Goal: Task Accomplishment & Management: Manage account settings

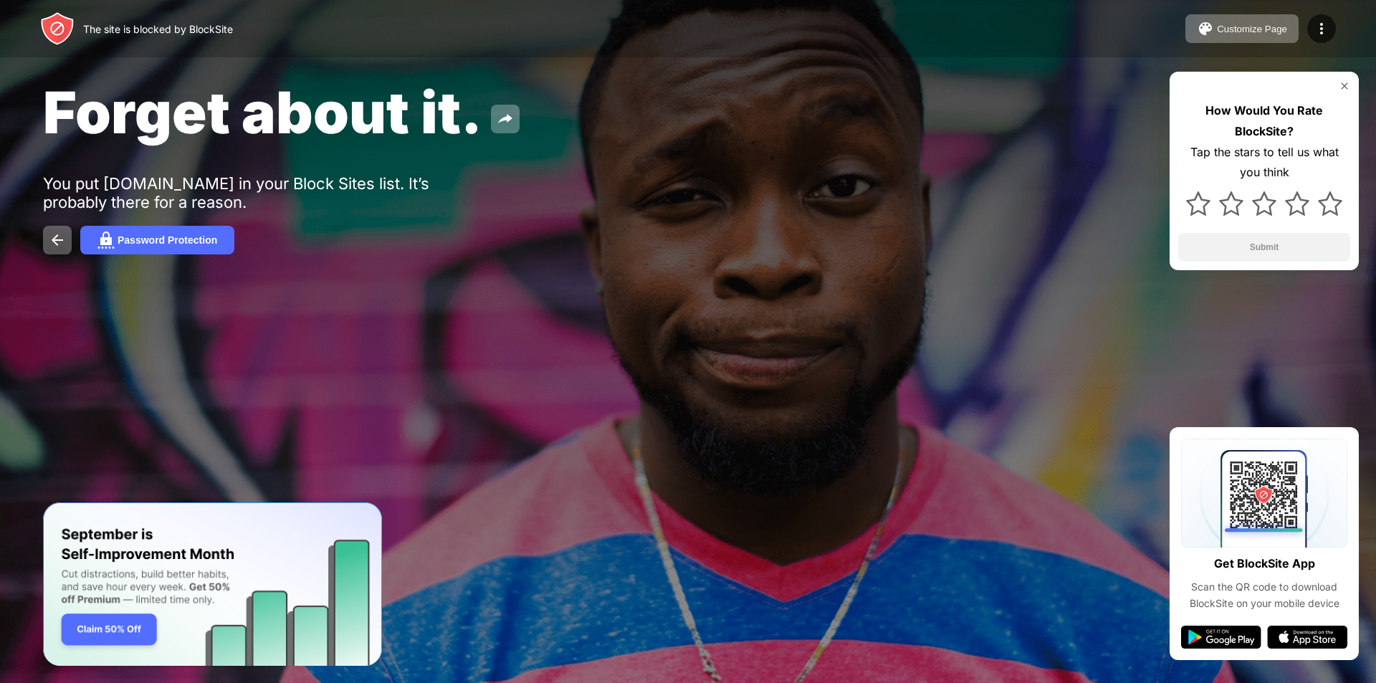
click at [1343, 82] on img at bounding box center [1344, 85] width 11 height 11
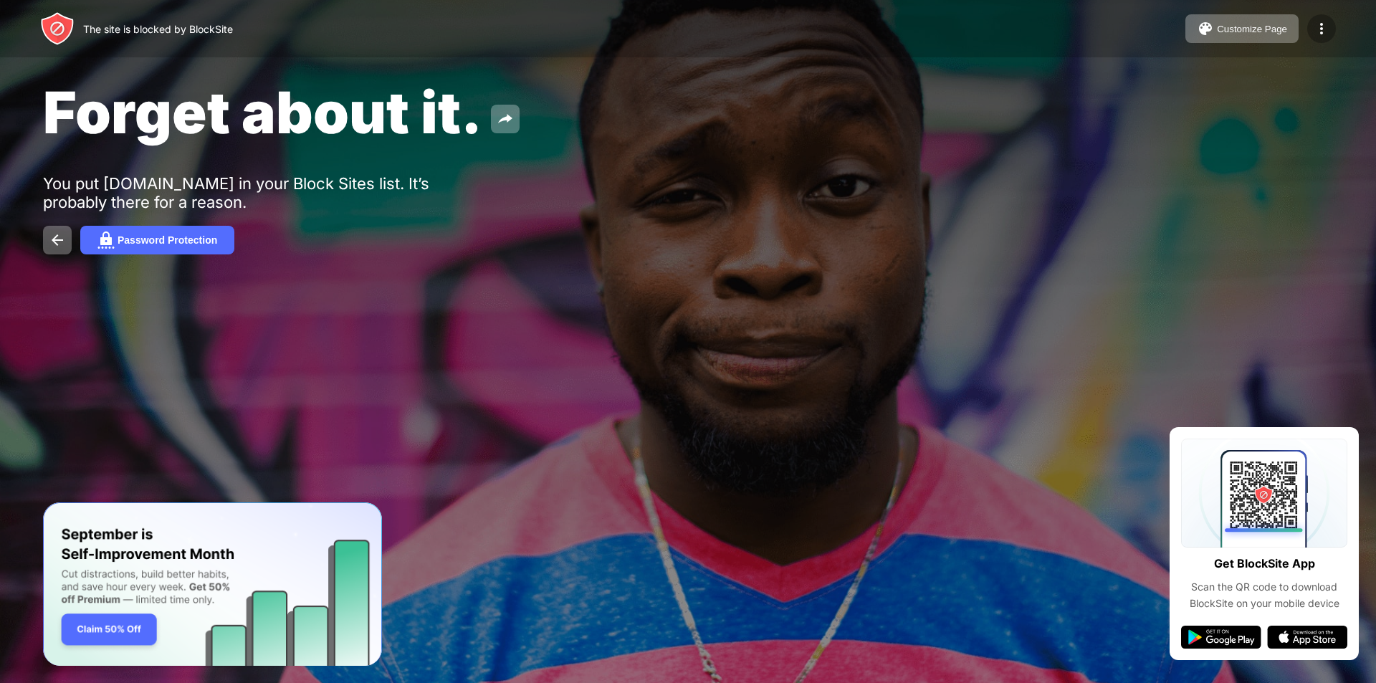
click at [1318, 23] on img at bounding box center [1321, 28] width 17 height 17
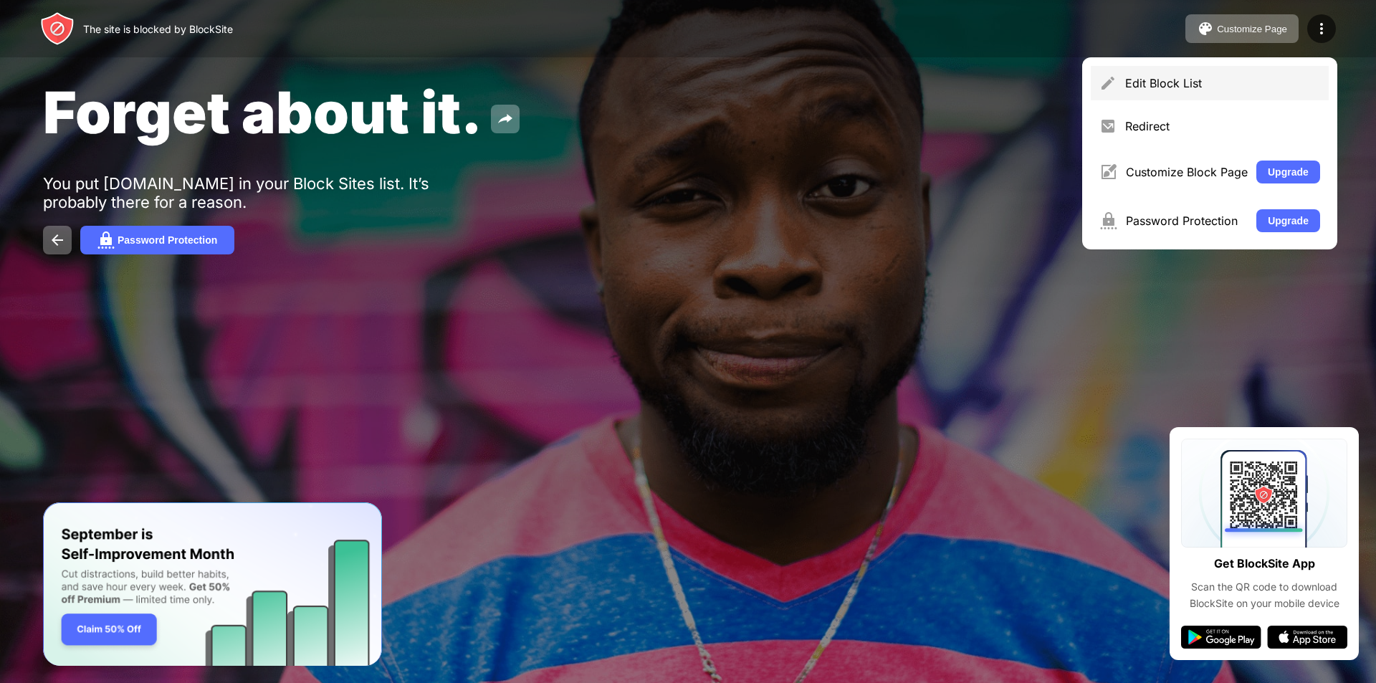
click at [1282, 79] on div "Edit Block List" at bounding box center [1223, 83] width 195 height 14
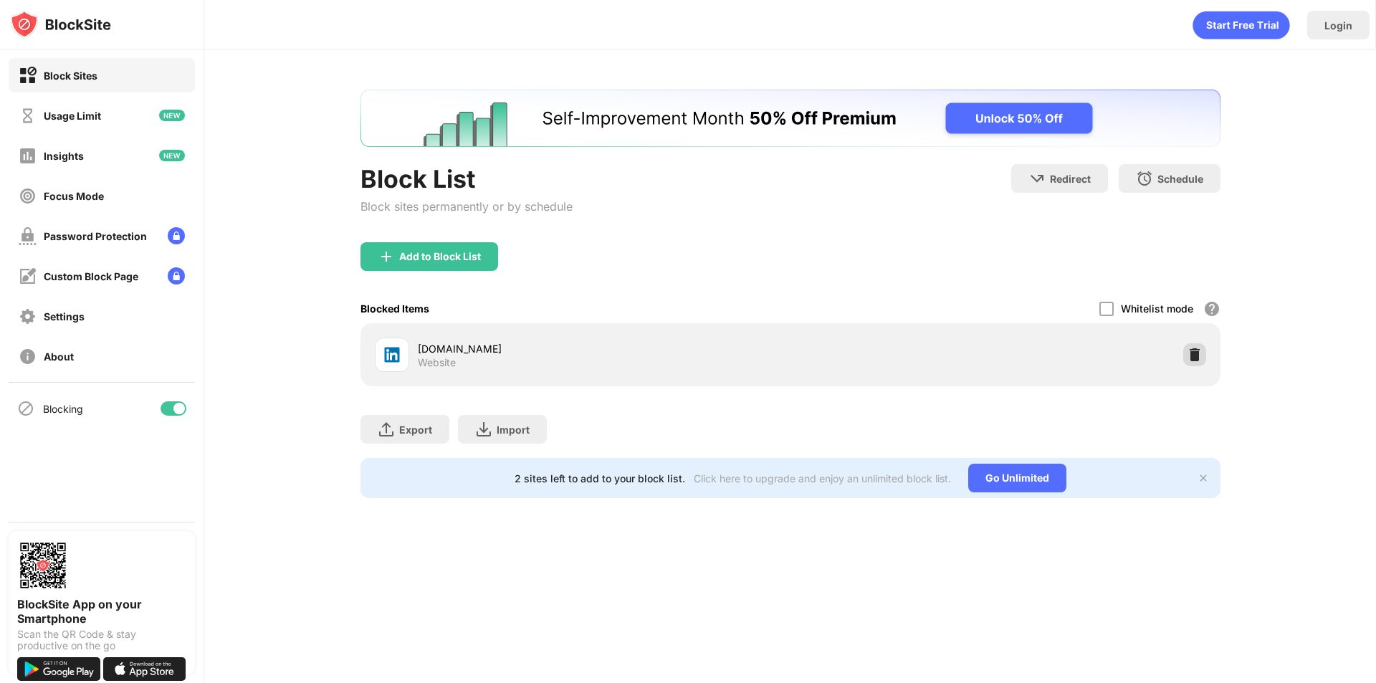
drag, startPoint x: 1189, startPoint y: 349, endPoint x: 900, endPoint y: 175, distance: 336.8
click at [1188, 349] on img at bounding box center [1195, 355] width 14 height 14
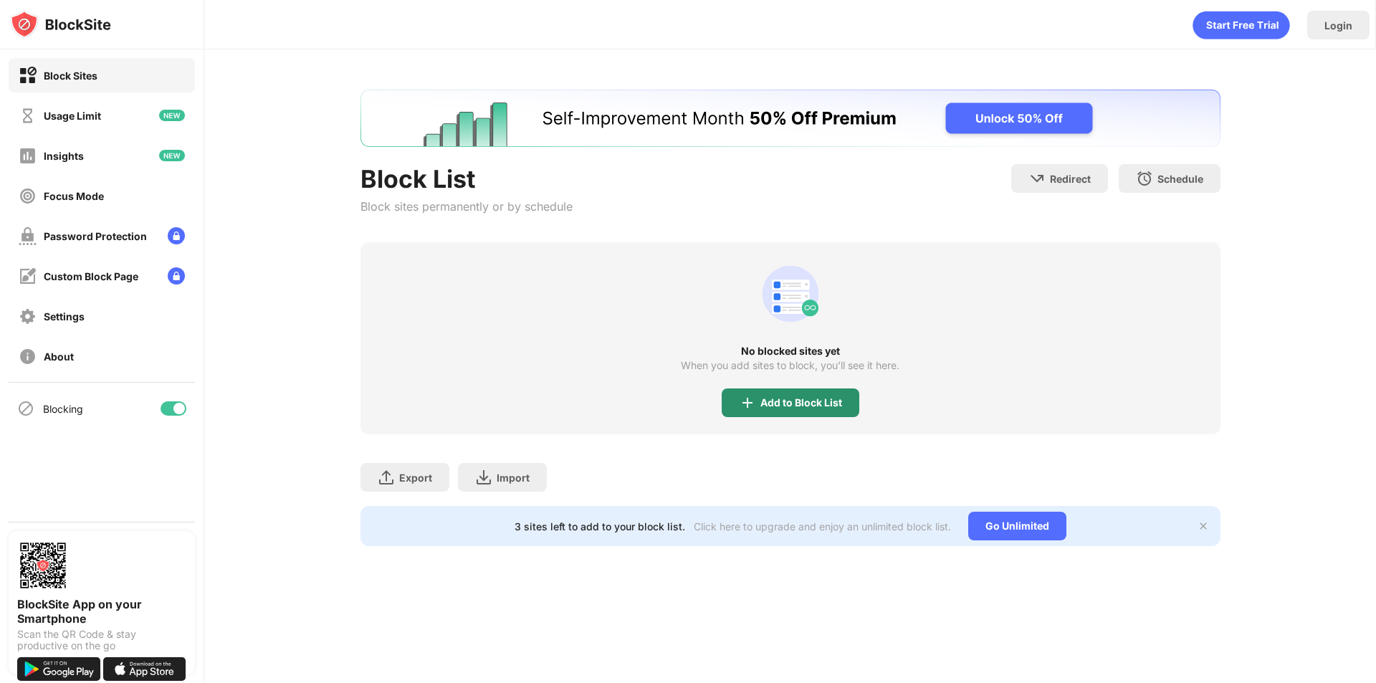
click at [748, 404] on img at bounding box center [747, 402] width 17 height 17
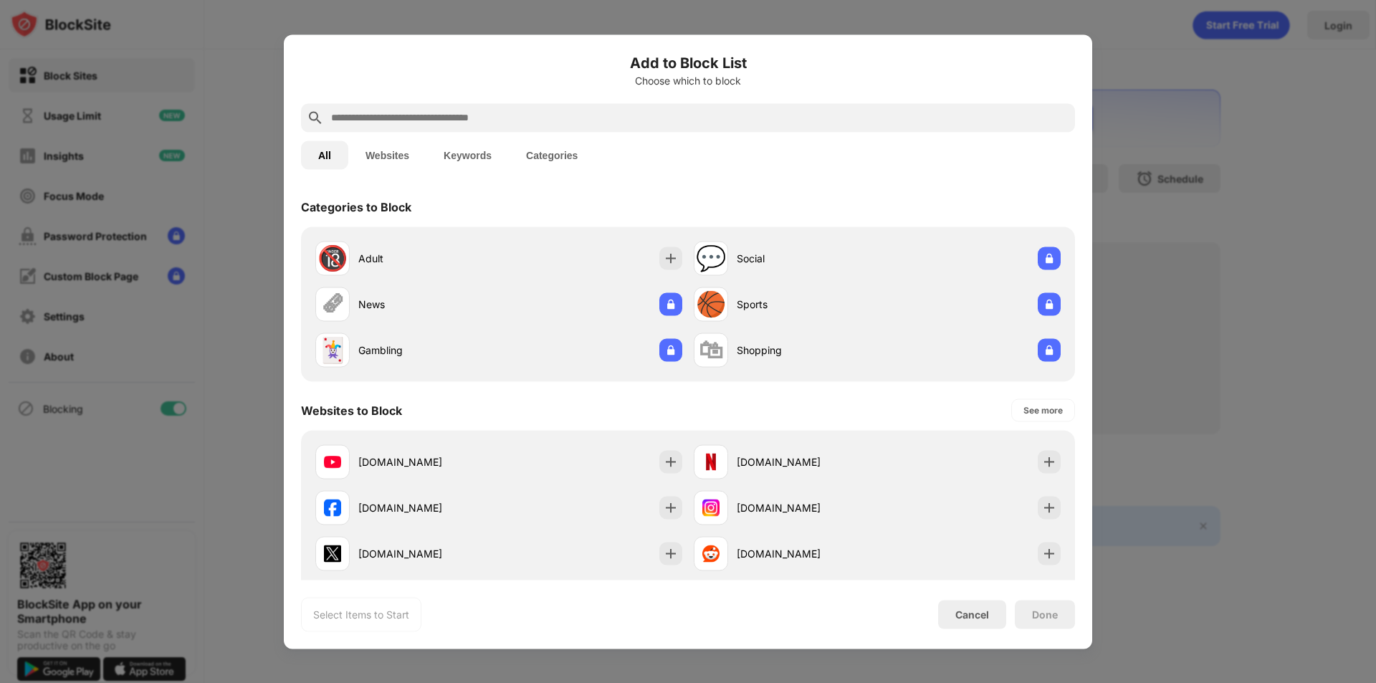
click at [462, 112] on input "text" at bounding box center [700, 117] width 740 height 17
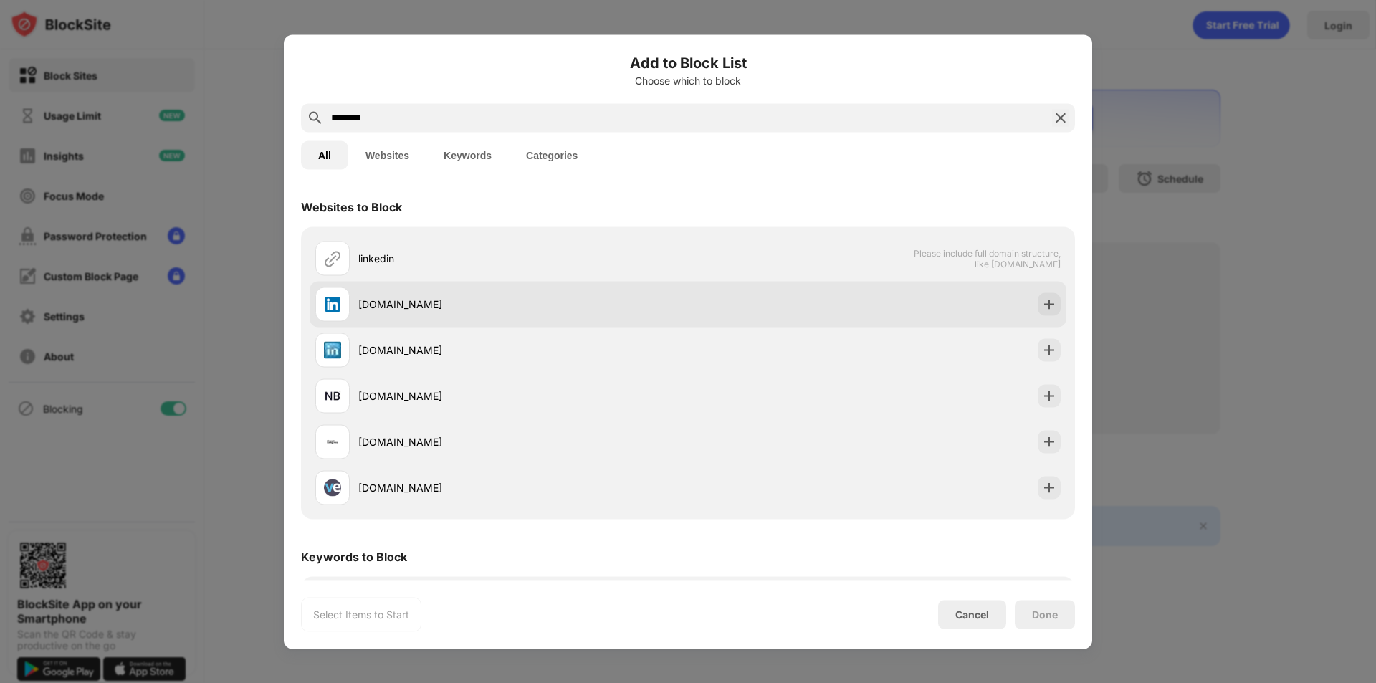
type input "********"
click at [1029, 292] on div "[DOMAIN_NAME]" at bounding box center [688, 304] width 757 height 46
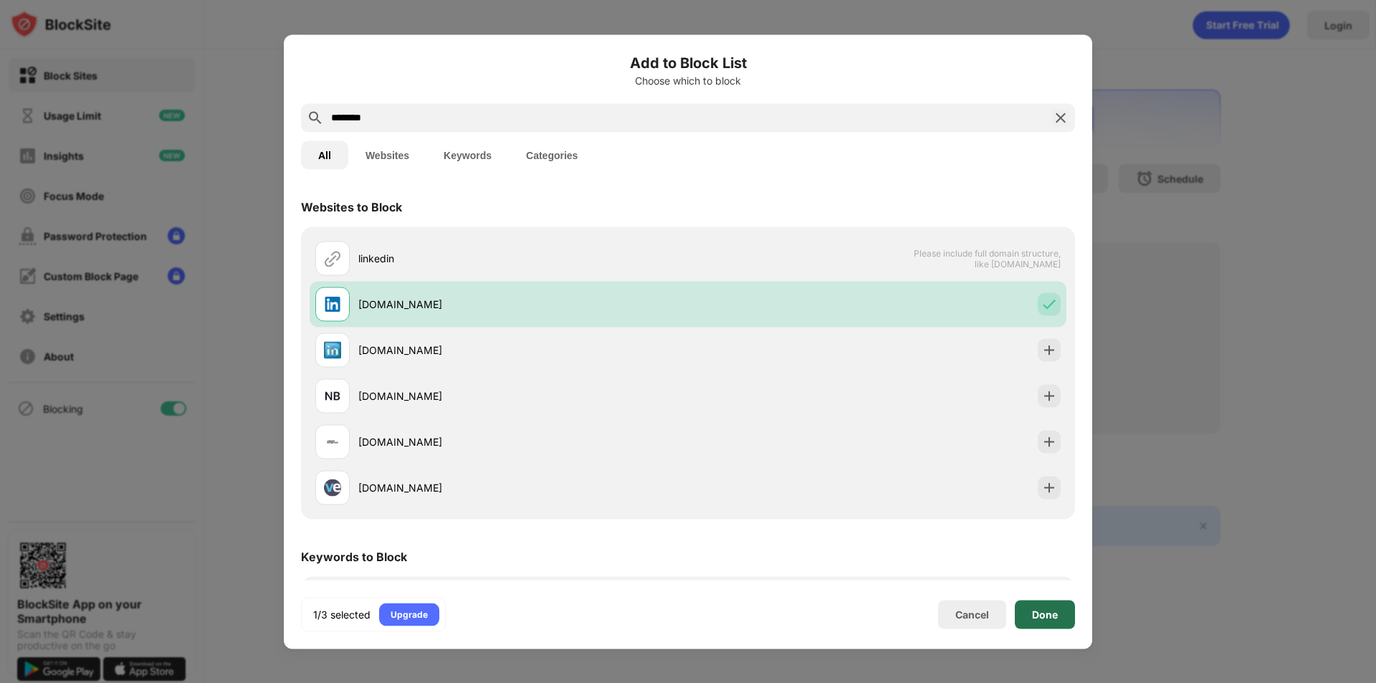
click at [1023, 605] on div "Done" at bounding box center [1045, 614] width 60 height 29
